Goal: Information Seeking & Learning: Find specific fact

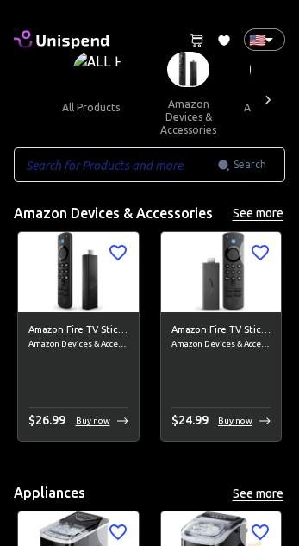
click at [125, 167] on input "text" at bounding box center [115, 164] width 203 height 34
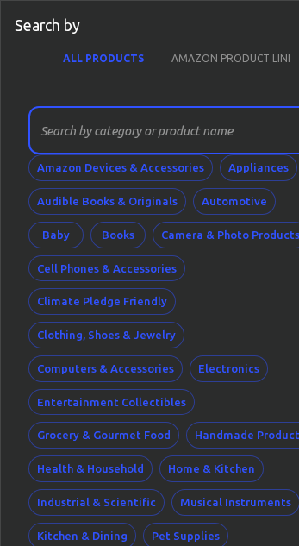
scroll to position [0, 8]
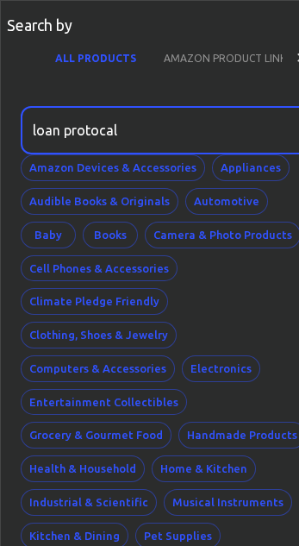
type input "loan protocal"
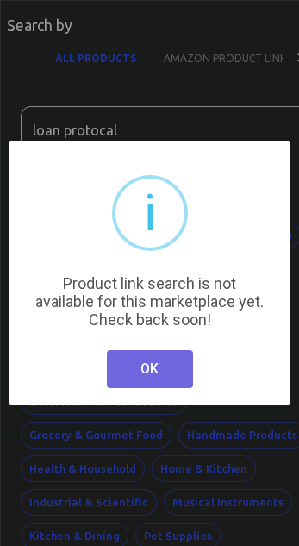
click at [146, 379] on button "OK" at bounding box center [150, 369] width 86 height 38
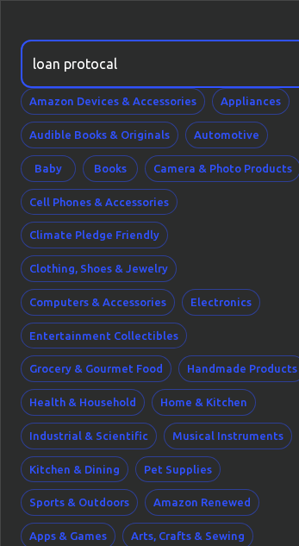
scroll to position [0, 8]
